Goal: Register for event/course

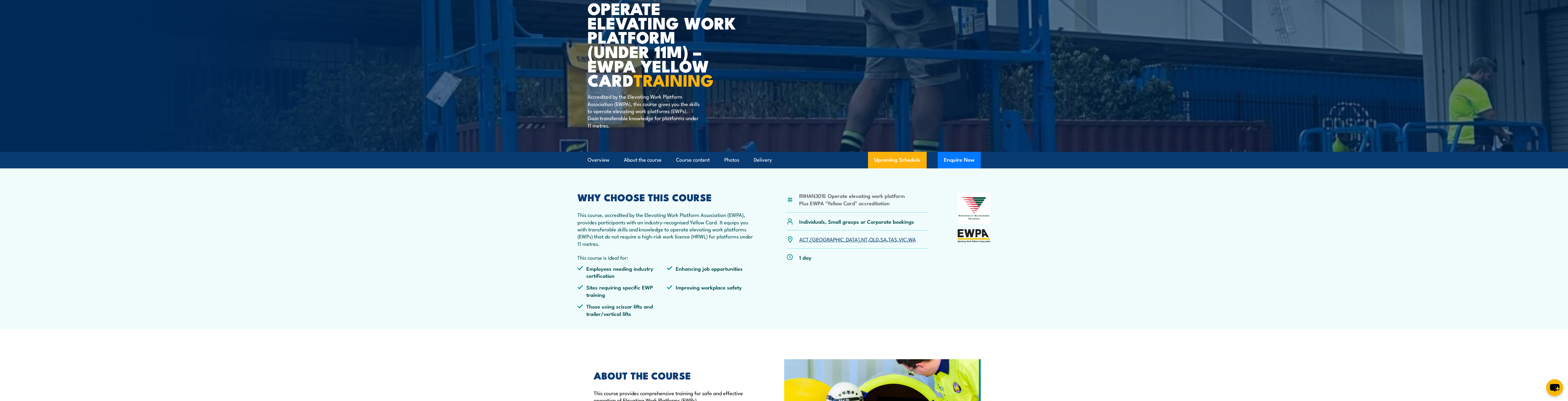
scroll to position [68, 0]
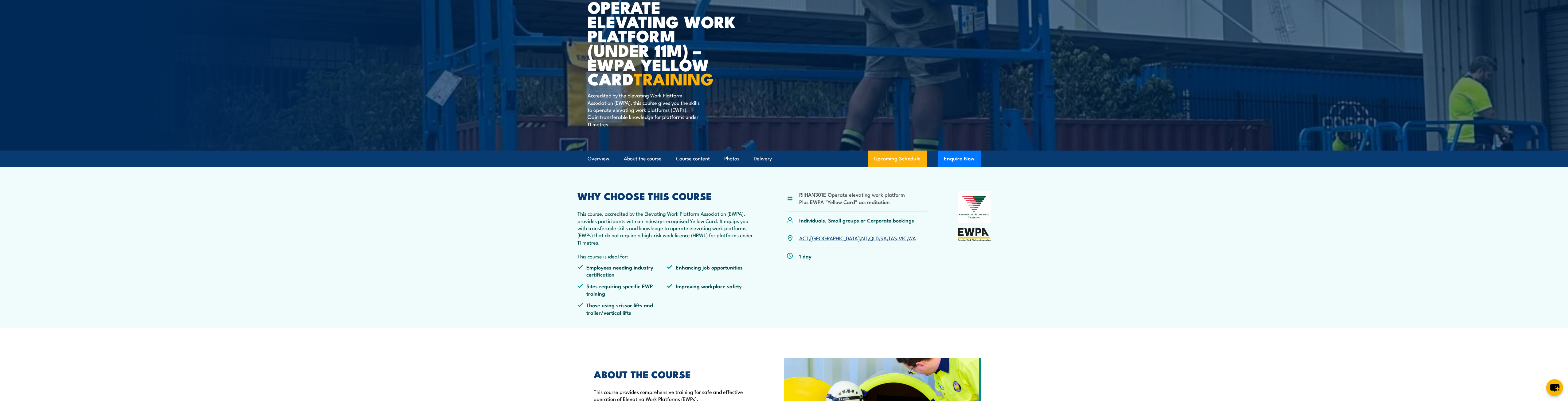
click at [803, 238] on link "ACT" at bounding box center [804, 238] width 10 height 7
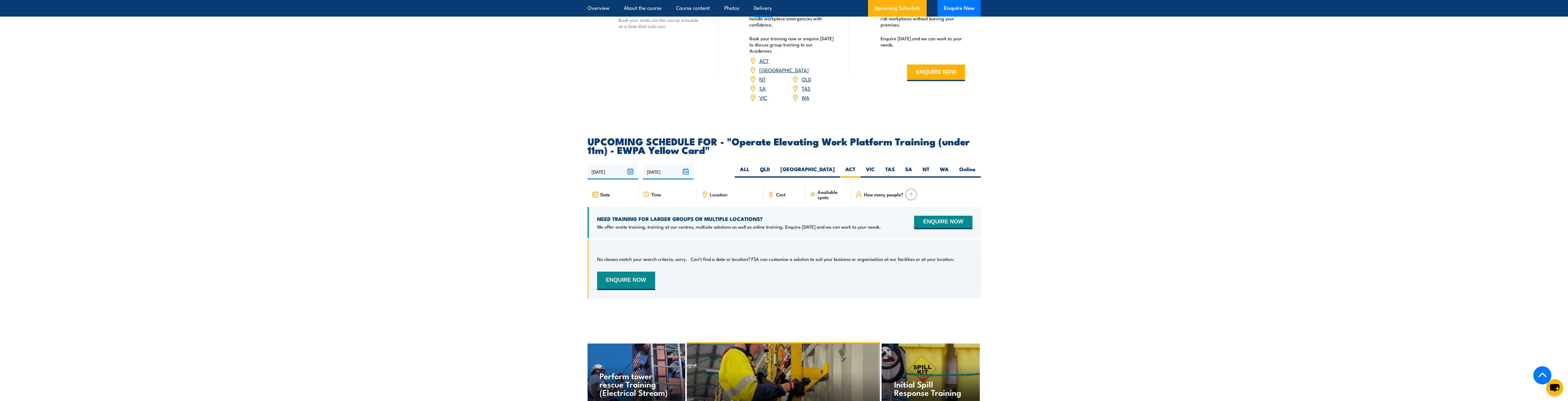
scroll to position [867, 0]
click at [805, 68] on link "[GEOGRAPHIC_DATA]" at bounding box center [783, 71] width 49 height 7
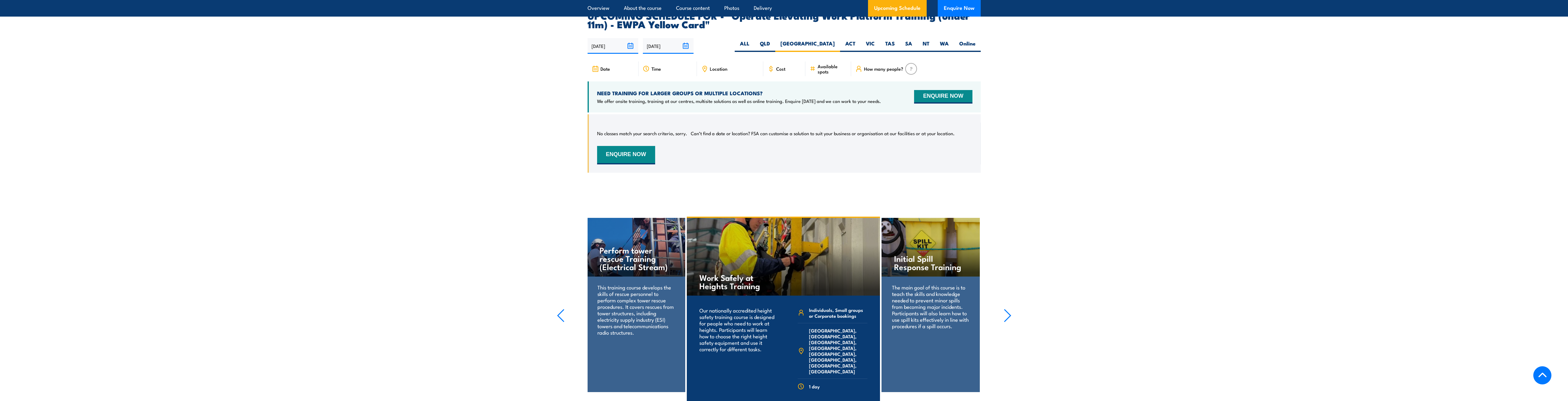
scroll to position [996, 0]
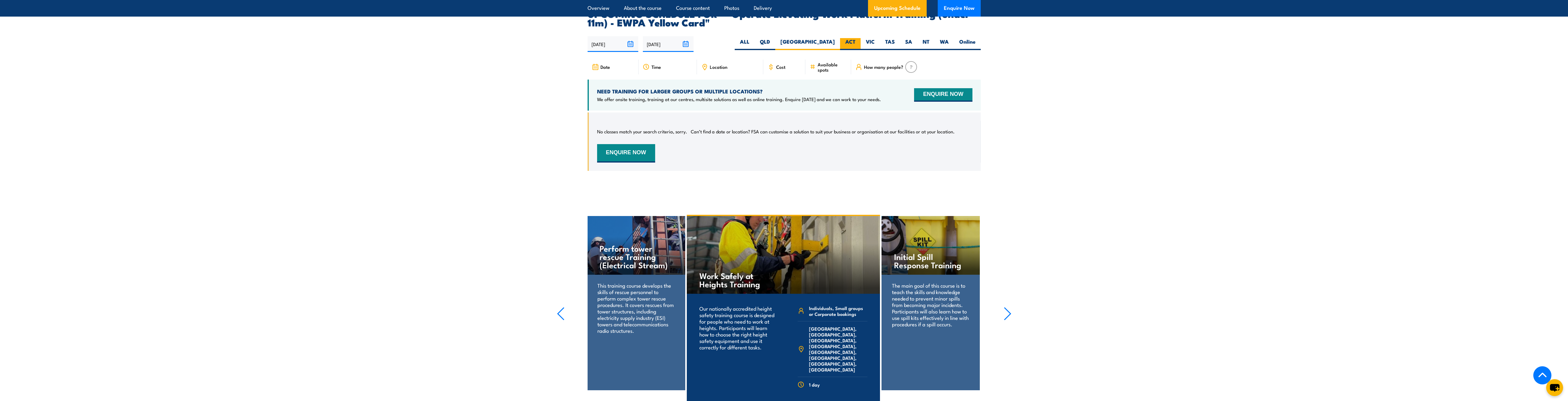
click at [852, 38] on label "ACT" at bounding box center [850, 44] width 21 height 12
click at [855, 38] on input "ACT" at bounding box center [857, 40] width 4 height 4
radio input "true"
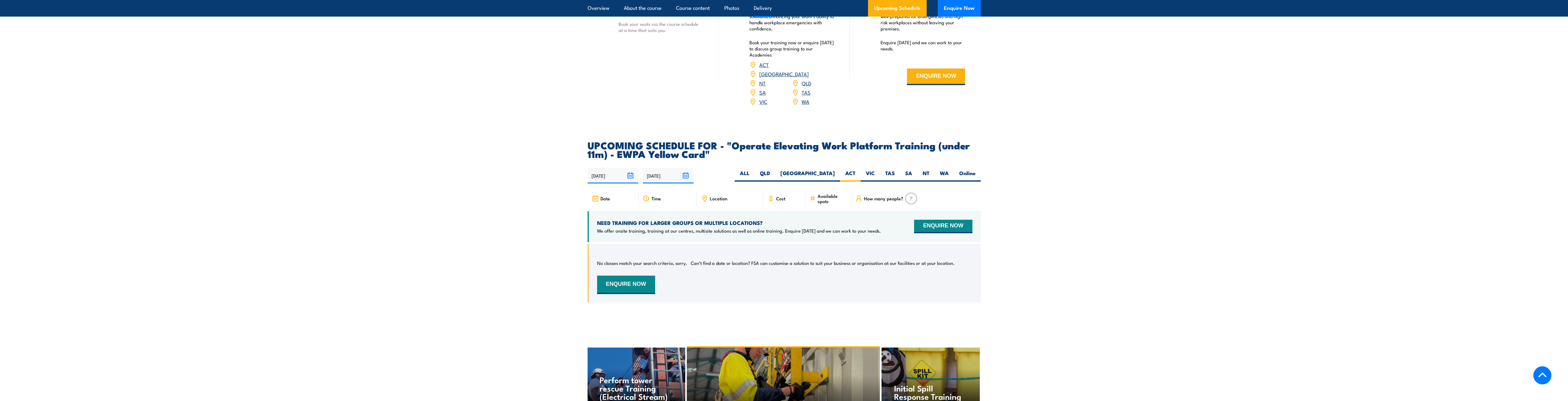
scroll to position [867, 0]
